Goal: Information Seeking & Learning: Check status

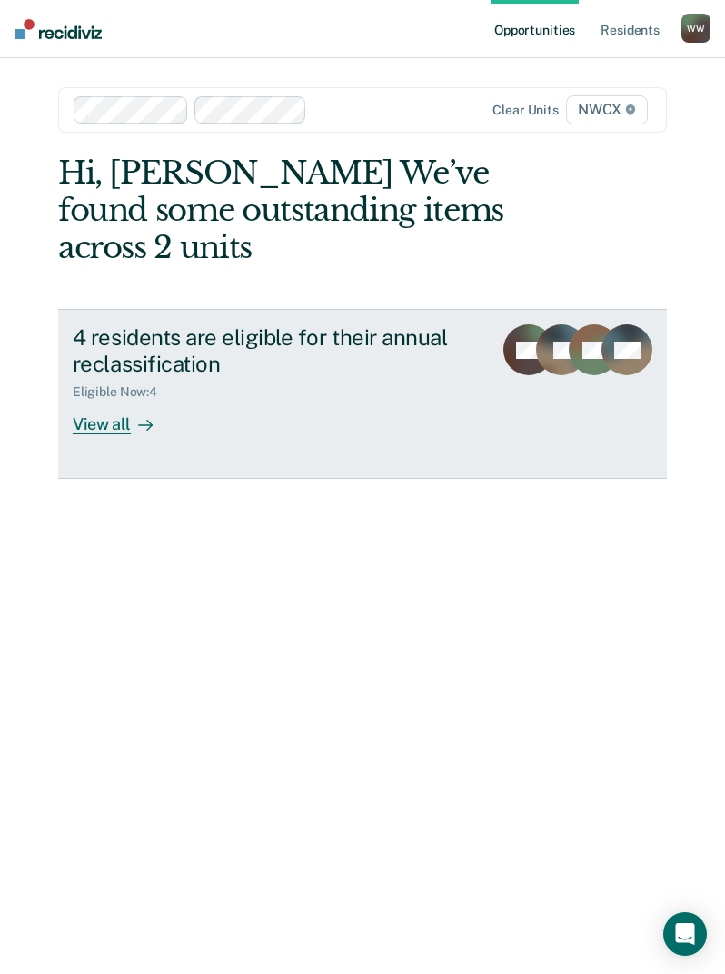
click at [126, 411] on div "View all" at bounding box center [124, 417] width 102 height 35
